Goal: Task Accomplishment & Management: Use online tool/utility

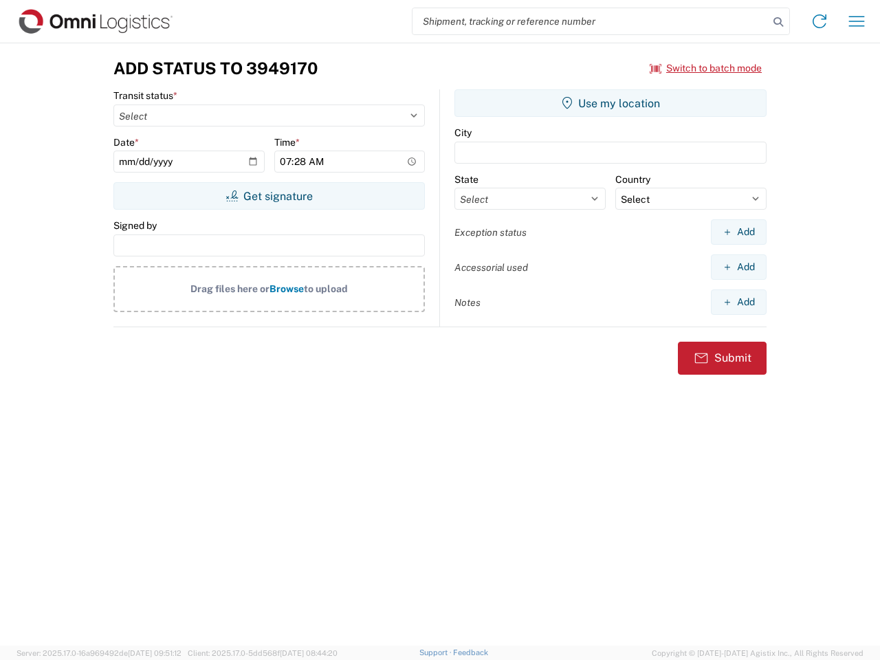
click at [591, 21] on input "search" at bounding box center [591, 21] width 356 height 26
click at [779, 22] on icon at bounding box center [778, 21] width 19 height 19
click at [820, 21] on icon at bounding box center [820, 21] width 22 height 22
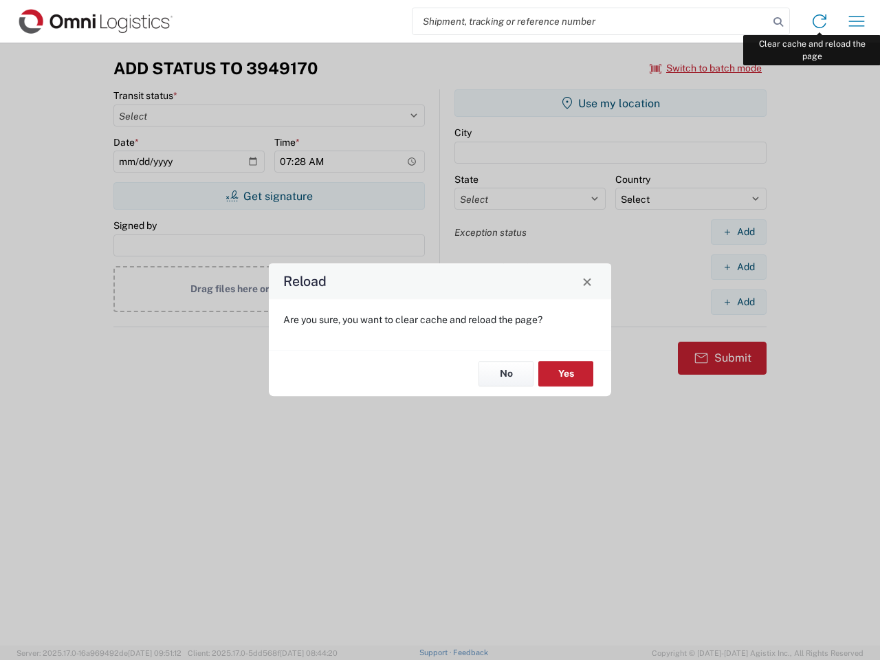
click at [857, 21] on div "Reload Are you sure, you want to clear cache and reload the page? No Yes" at bounding box center [440, 330] width 880 height 660
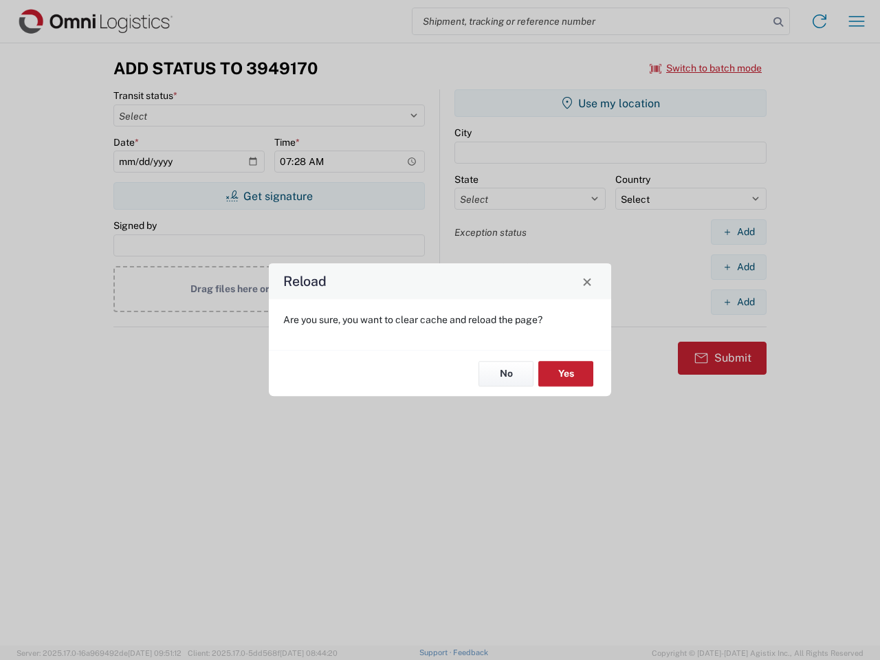
click at [706, 68] on div "Reload Are you sure, you want to clear cache and reload the page? No Yes" at bounding box center [440, 330] width 880 height 660
click at [269, 196] on div "Reload Are you sure, you want to clear cache and reload the page? No Yes" at bounding box center [440, 330] width 880 height 660
click at [611, 103] on div "Reload Are you sure, you want to clear cache and reload the page? No Yes" at bounding box center [440, 330] width 880 height 660
click at [739, 232] on div "Reload Are you sure, you want to clear cache and reload the page? No Yes" at bounding box center [440, 330] width 880 height 660
click at [739, 267] on div "Reload Are you sure, you want to clear cache and reload the page? No Yes" at bounding box center [440, 330] width 880 height 660
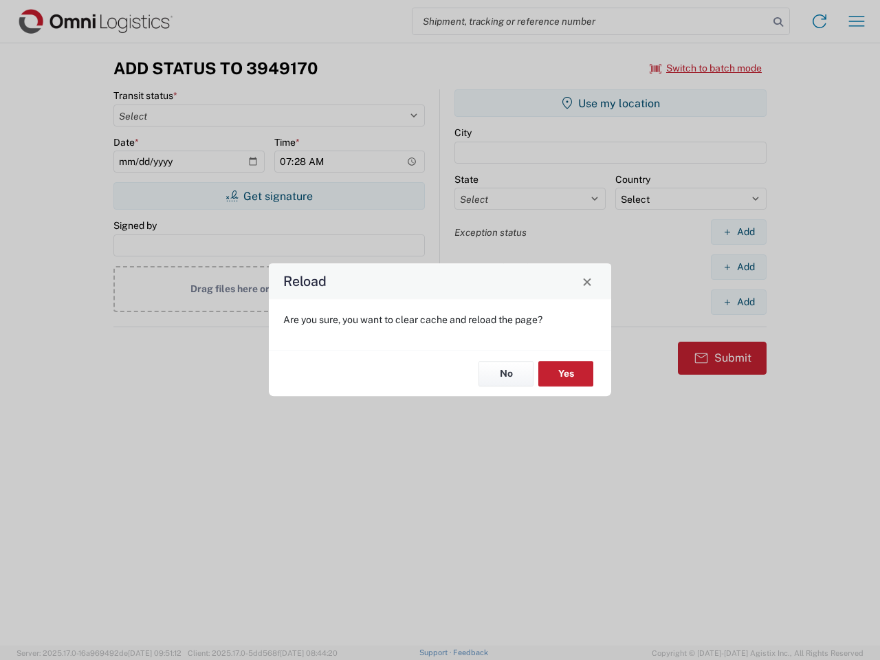
click at [739, 302] on div "Reload Are you sure, you want to clear cache and reload the page? No Yes" at bounding box center [440, 330] width 880 height 660
